Goal: Information Seeking & Learning: Understand process/instructions

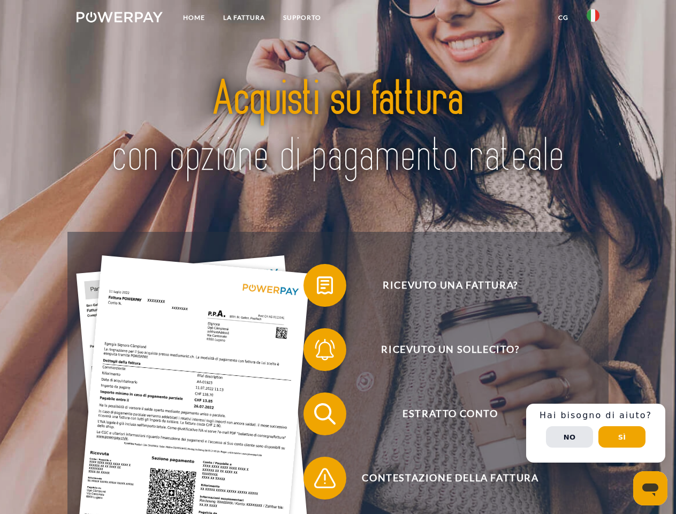
click at [119, 19] on img at bounding box center [120, 17] width 86 height 11
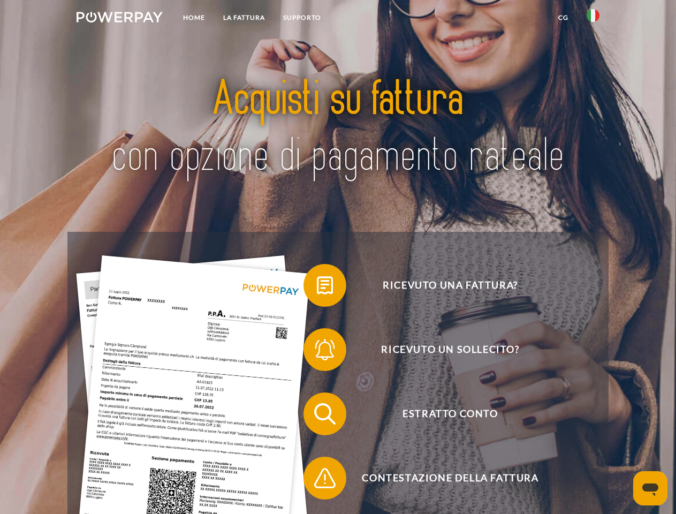
click at [593, 19] on img at bounding box center [593, 15] width 13 height 13
click at [563, 18] on link "CG" at bounding box center [563, 17] width 28 height 19
click at [317, 287] on span at bounding box center [309, 286] width 54 height 54
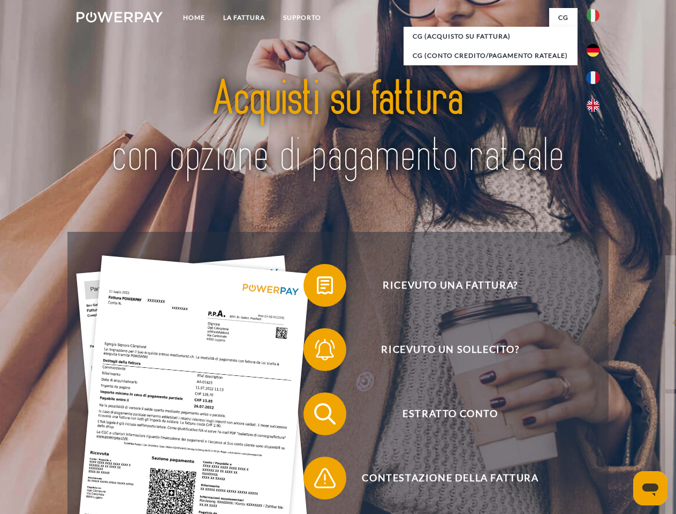
click at [317, 352] on div "Ricevuto una fattura? Ricevuto un sollecito? Estratto conto indietro" at bounding box center [337, 446] width 541 height 428
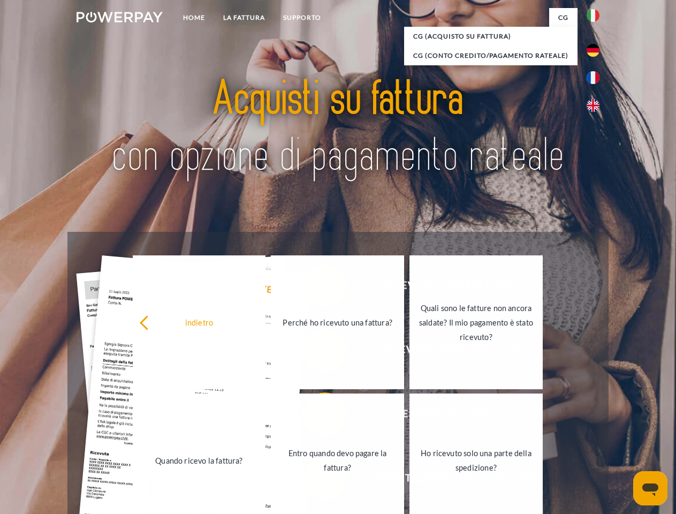
click at [317, 416] on link "Entro quando devo pagare la fattura?" at bounding box center [337, 460] width 133 height 134
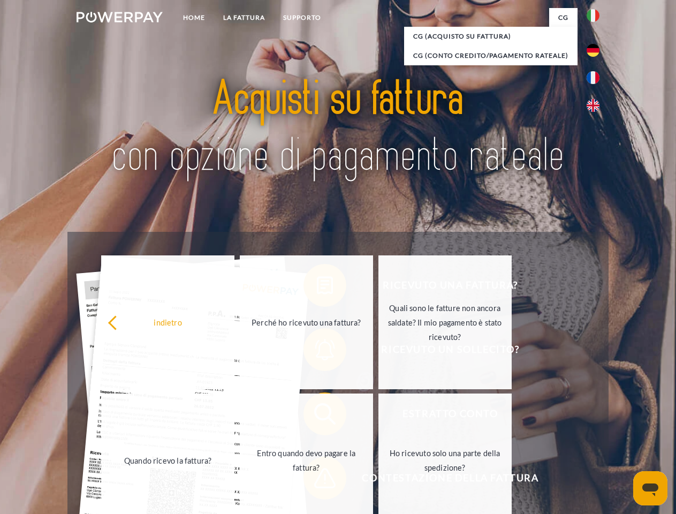
click at [317, 480] on span at bounding box center [309, 478] width 54 height 54
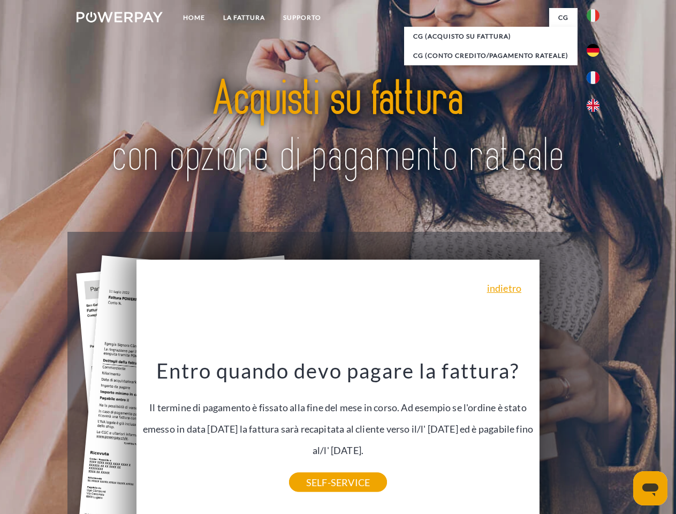
click at [596, 433] on div "Ricevuto una fattura? Ricevuto un sollecito? Estratto conto indietro" at bounding box center [337, 446] width 541 height 428
click at [570, 435] on span "Estratto conto" at bounding box center [450, 413] width 262 height 43
click at [622, 437] on header "Home LA FATTURA [GEOGRAPHIC_DATA]" at bounding box center [338, 369] width 676 height 739
